Goal: Browse casually

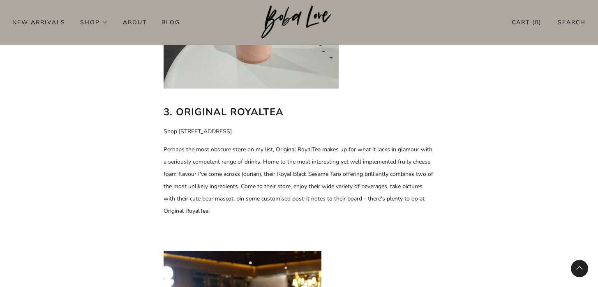
scroll to position [1428, 0]
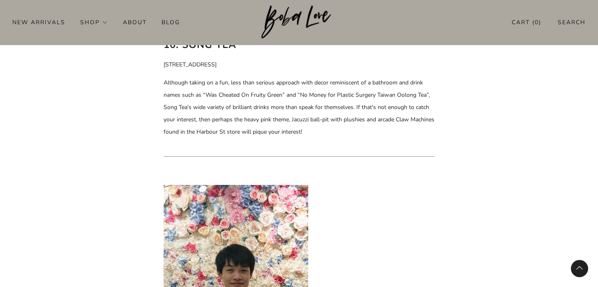
scroll to position [3806, 0]
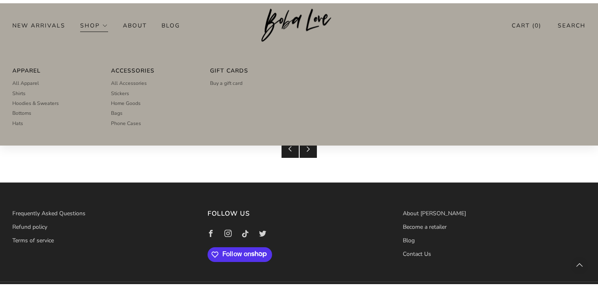
scroll to position [4149, 0]
